Goal: Task Accomplishment & Management: Complete application form

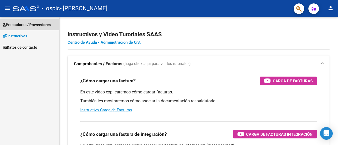
click at [20, 22] on span "Prestadores / Proveedores" at bounding box center [27, 25] width 48 height 6
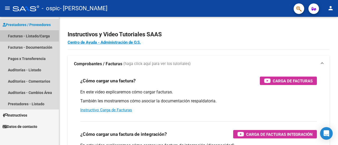
click at [22, 32] on link "Facturas - Listado/Carga" at bounding box center [29, 35] width 59 height 11
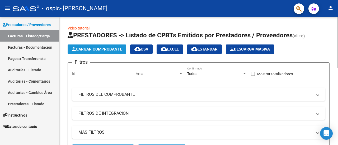
click at [105, 47] on span "Cargar Comprobante" at bounding box center [97, 49] width 50 height 5
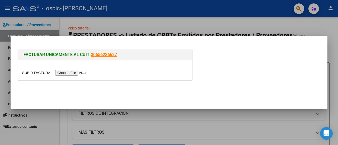
click at [72, 74] on input "file" at bounding box center [55, 73] width 67 height 6
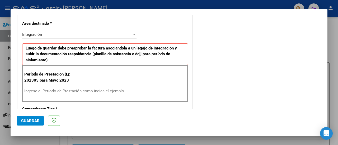
scroll to position [111, 0]
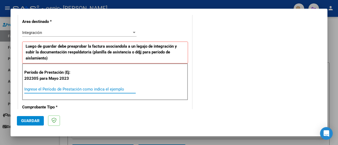
click at [65, 90] on input "Ingrese el Período de Prestación como indica el ejemplo" at bounding box center [79, 89] width 111 height 5
type input "202507"
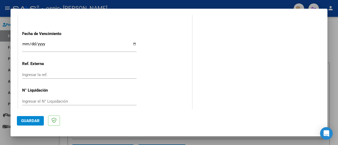
scroll to position [371, 0]
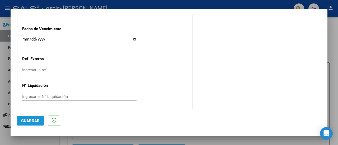
click at [41, 124] on button "Guardar" at bounding box center [30, 121] width 27 height 10
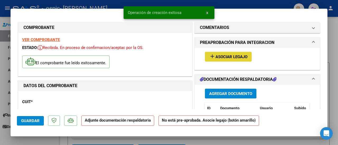
click at [240, 55] on span "Asociar Legajo" at bounding box center [231, 57] width 32 height 5
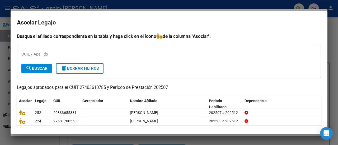
scroll to position [25, 0]
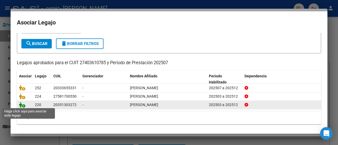
click at [22, 102] on icon at bounding box center [22, 105] width 6 height 6
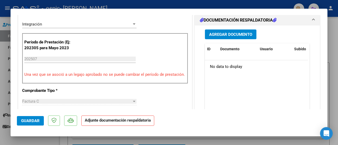
scroll to position [140, 0]
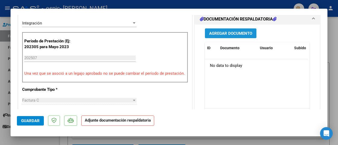
click at [238, 32] on span "Agregar Documento" at bounding box center [230, 33] width 43 height 5
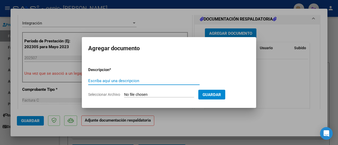
click at [115, 79] on input "Escriba aquí una descripcion" at bounding box center [143, 81] width 111 height 5
type input "planilla"
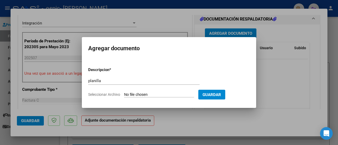
click at [162, 95] on input "Seleccionar Archivo" at bounding box center [159, 95] width 70 height 5
type input "C:\fakepath\CamScanner [DATE] 07.52.pdf"
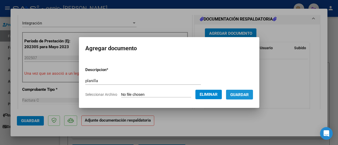
click at [246, 96] on span "Guardar" at bounding box center [239, 95] width 18 height 5
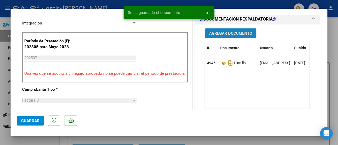
click at [225, 33] on span "Agregar Documento" at bounding box center [230, 33] width 43 height 5
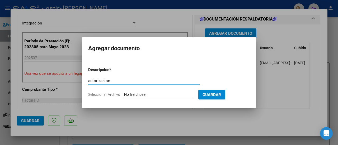
type input "autorizacion"
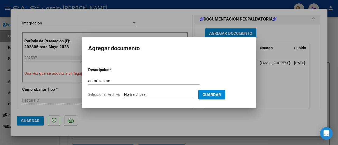
click at [148, 94] on input "Seleccionar Archivo" at bounding box center [159, 95] width 70 height 5
type input "C:\fakepath\27403610785-FACTURA_C-2-16-ANEXO-AUTORIZACIO (1).pdf"
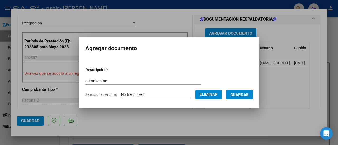
click at [247, 95] on span "Guardar" at bounding box center [239, 95] width 18 height 5
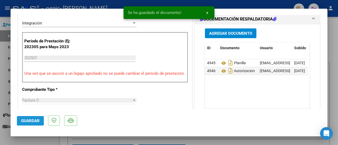
click at [29, 122] on span "Guardar" at bounding box center [30, 121] width 18 height 5
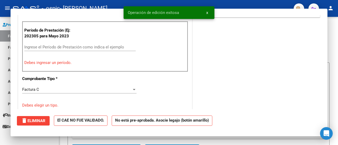
scroll to position [0, 0]
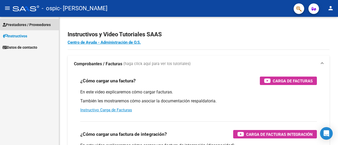
click at [47, 22] on span "Prestadores / Proveedores" at bounding box center [27, 25] width 48 height 6
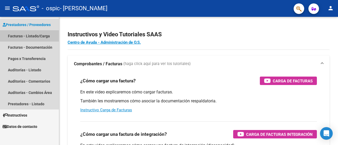
click at [46, 32] on link "Facturas - Listado/Carga" at bounding box center [29, 35] width 59 height 11
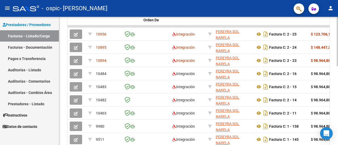
scroll to position [159, 0]
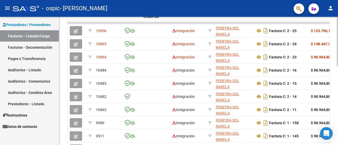
click at [338, 112] on div at bounding box center [336, 103] width 1 height 49
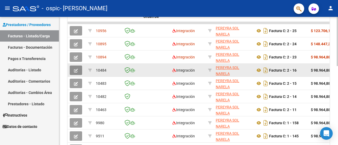
click at [77, 72] on icon "button" at bounding box center [76, 71] width 4 height 4
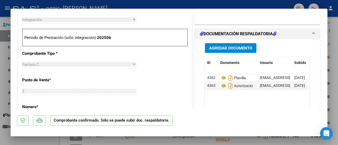
scroll to position [197, 0]
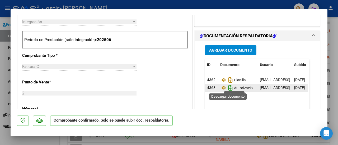
click at [227, 87] on icon "Descargar documento" at bounding box center [230, 88] width 7 height 8
